Goal: Task Accomplishment & Management: Use online tool/utility

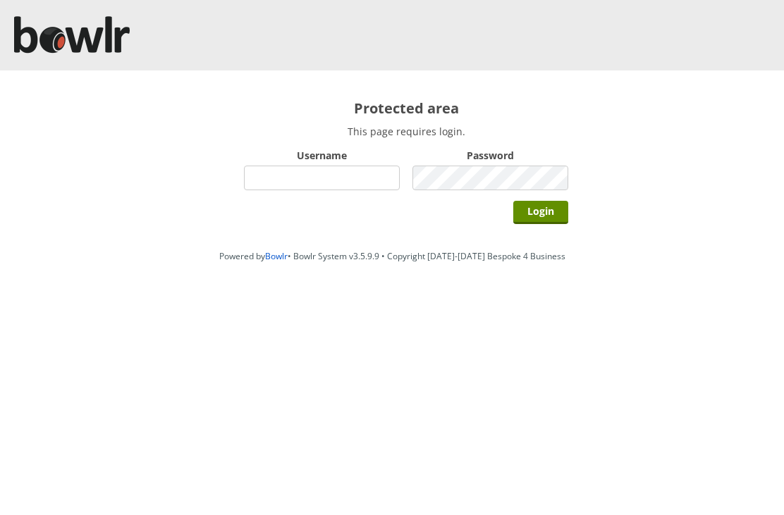
click at [306, 190] on input "Username" at bounding box center [322, 178] width 156 height 25
type input "Hornseaindoorbowlsclub"
click at [546, 218] on input "Login" at bounding box center [540, 212] width 55 height 23
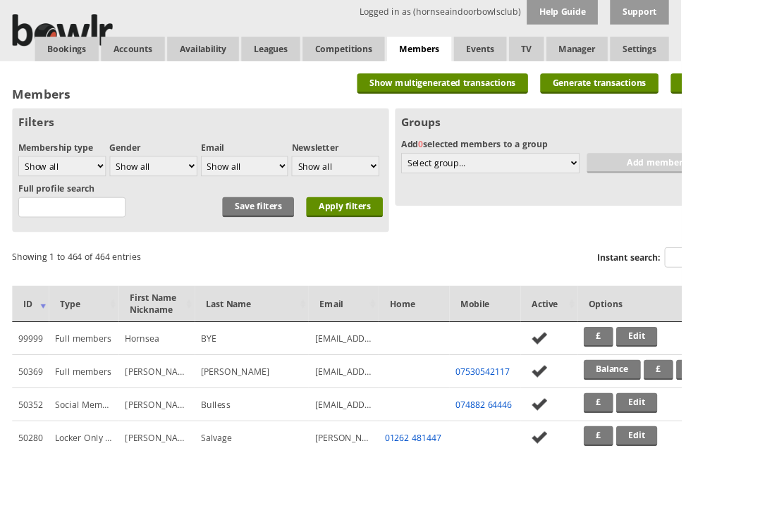
click at [87, 52] on link "Bookings" at bounding box center [76, 56] width 73 height 28
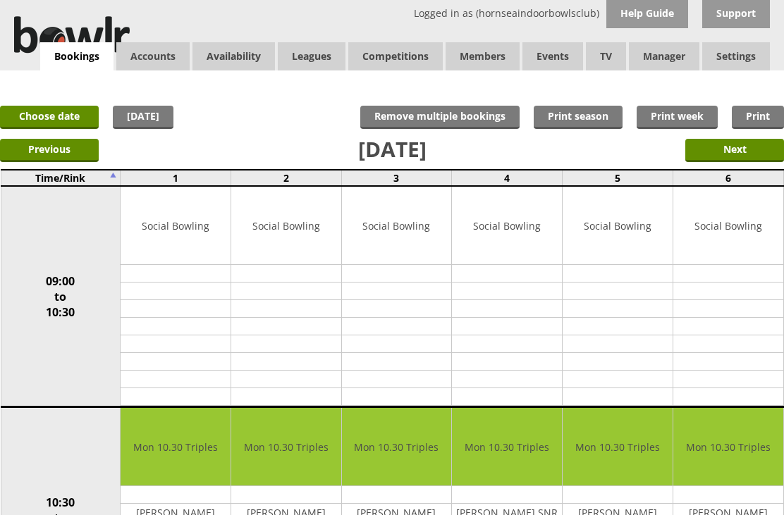
click at [61, 115] on link "Choose date" at bounding box center [49, 117] width 99 height 23
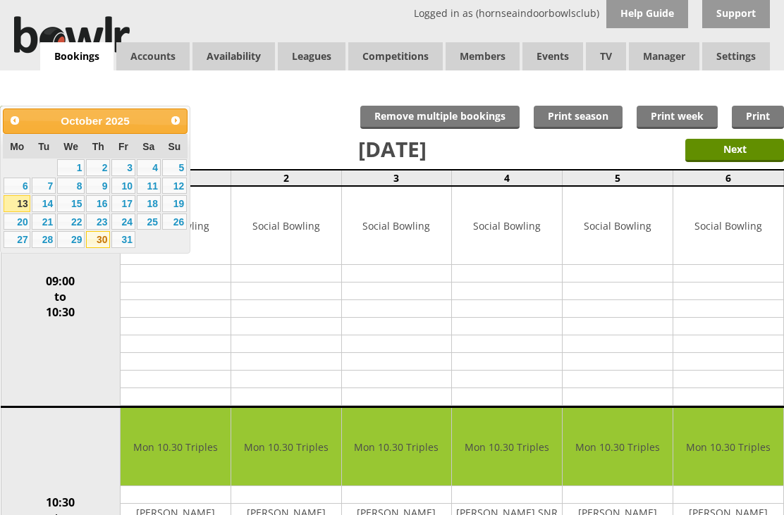
click at [100, 248] on link "30" at bounding box center [98, 239] width 24 height 17
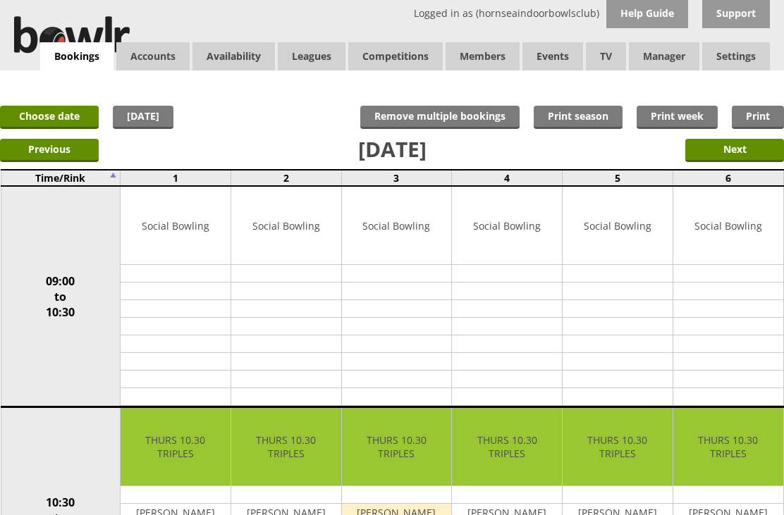
click at [53, 116] on link "Choose date" at bounding box center [49, 117] width 99 height 23
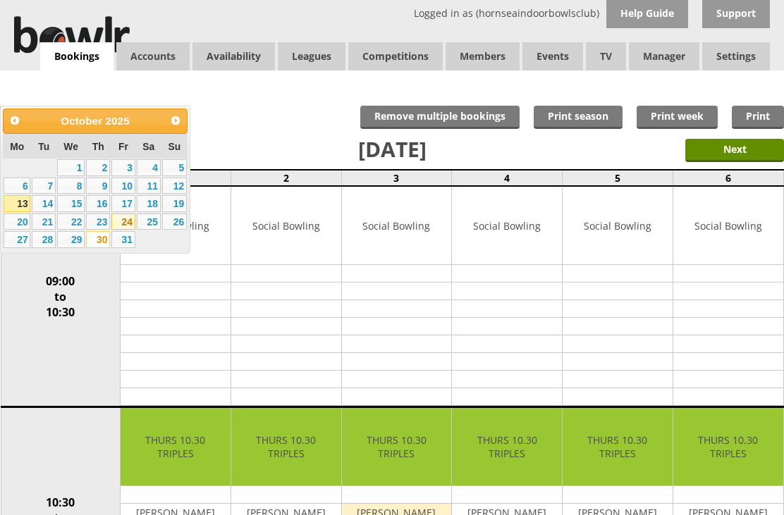
click at [132, 226] on link "24" at bounding box center [123, 222] width 24 height 17
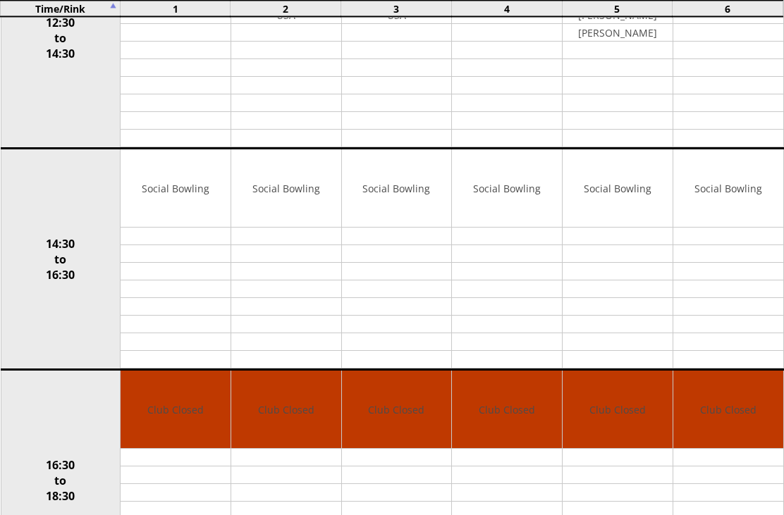
scroll to position [688, 0]
